Goal: Task Accomplishment & Management: Complete application form

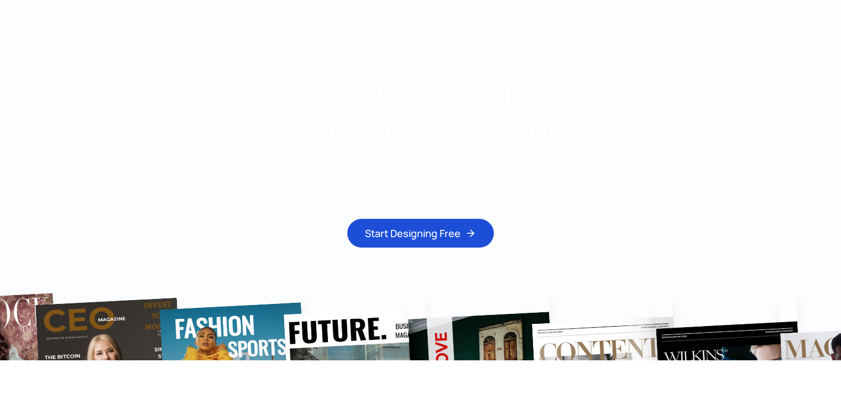
scroll to position [55, 0]
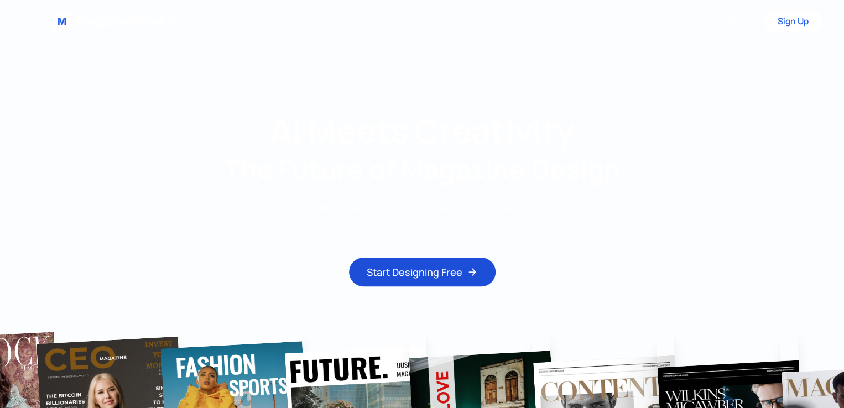
click at [461, 24] on link "Log In" at bounding box center [722, 21] width 53 height 25
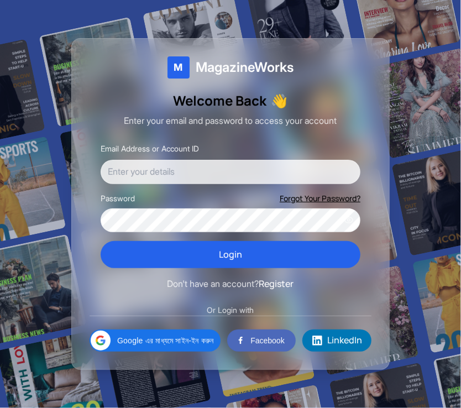
click at [201, 178] on input "Email Address or Account ID" at bounding box center [231, 172] width 260 height 24
type input "[EMAIL_ADDRESS][DOMAIN_NAME]"
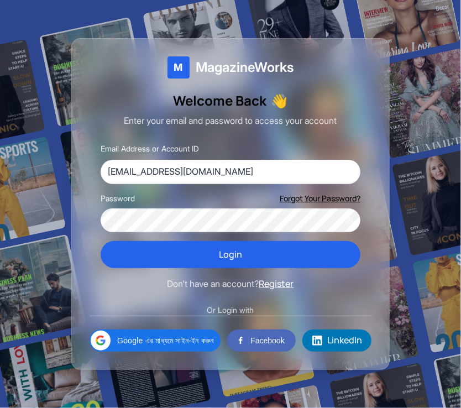
click at [285, 283] on button "Register" at bounding box center [276, 284] width 35 height 14
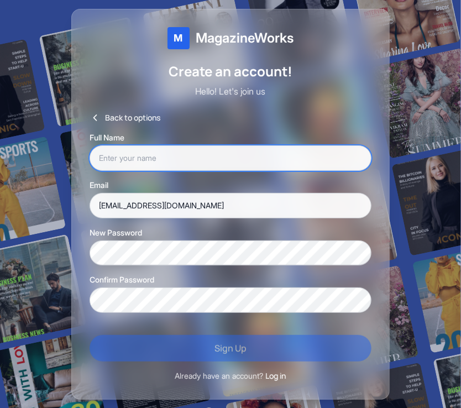
click at [173, 159] on input "text" at bounding box center [231, 157] width 282 height 25
type input "tasneem"
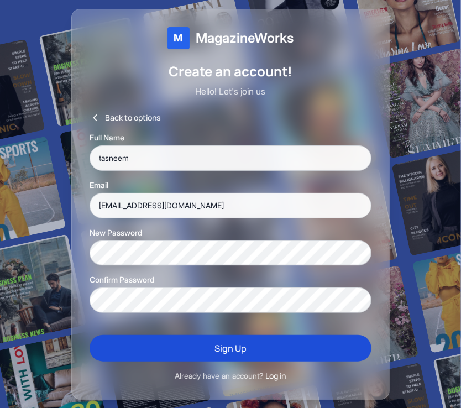
click at [236, 342] on button "Sign Up" at bounding box center [231, 348] width 282 height 27
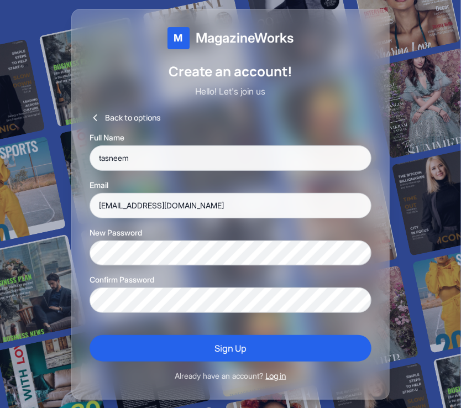
click at [284, 374] on button "Log in" at bounding box center [276, 376] width 20 height 11
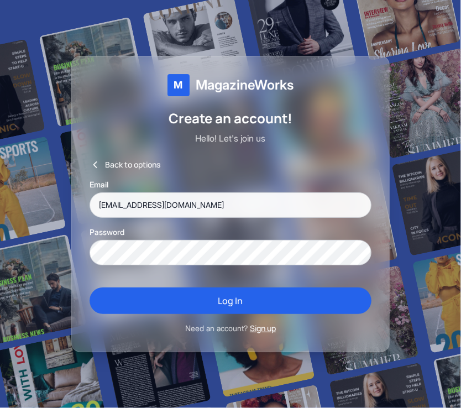
click at [260, 325] on button "Sign up" at bounding box center [263, 328] width 26 height 11
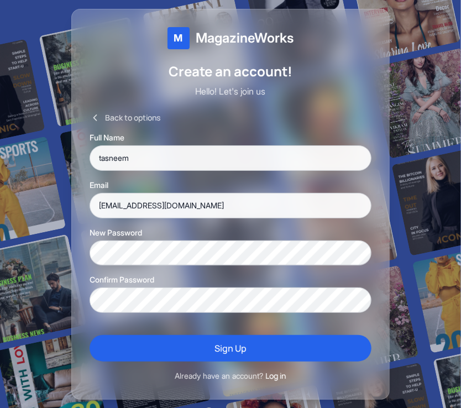
click at [107, 117] on button "Back to options" at bounding box center [125, 117] width 71 height 11
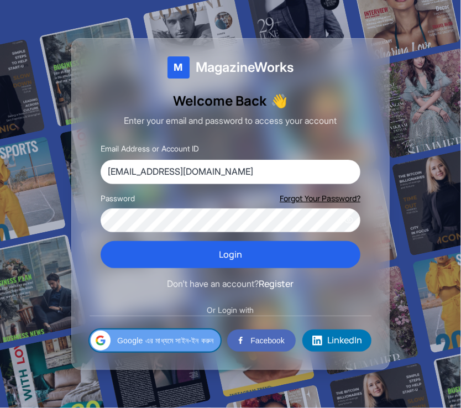
click at [201, 340] on span "Google এর মাধ্যমে সাইন-ইন করুন" at bounding box center [165, 341] width 97 height 12
